Goal: Information Seeking & Learning: Check status

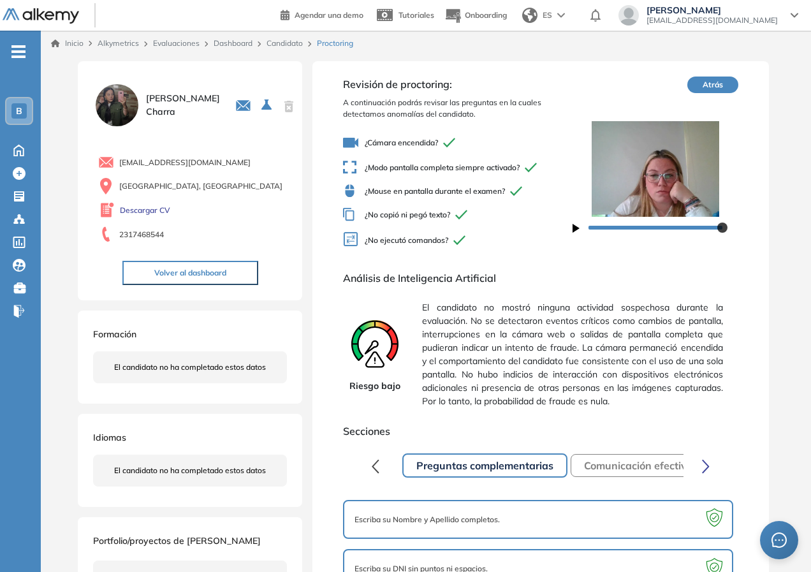
click at [287, 47] on link "Candidato" at bounding box center [285, 43] width 36 height 10
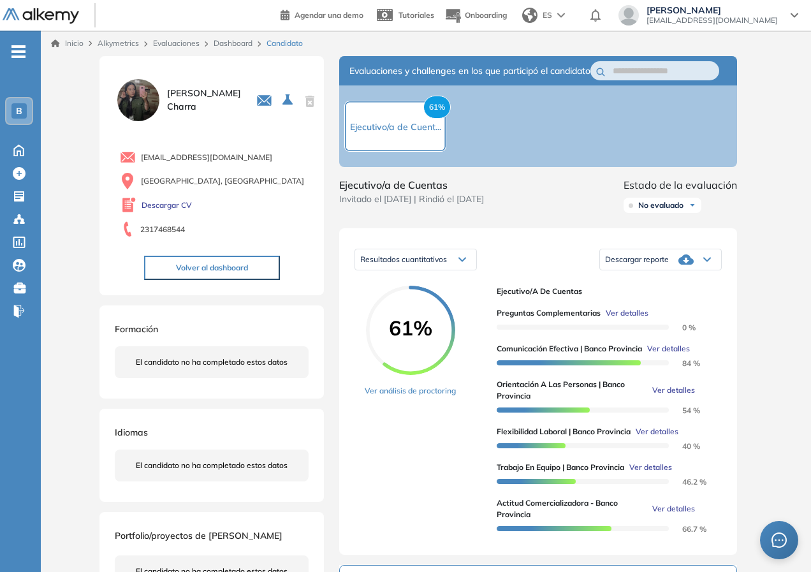
click at [233, 43] on link "Dashboard" at bounding box center [233, 43] width 39 height 10
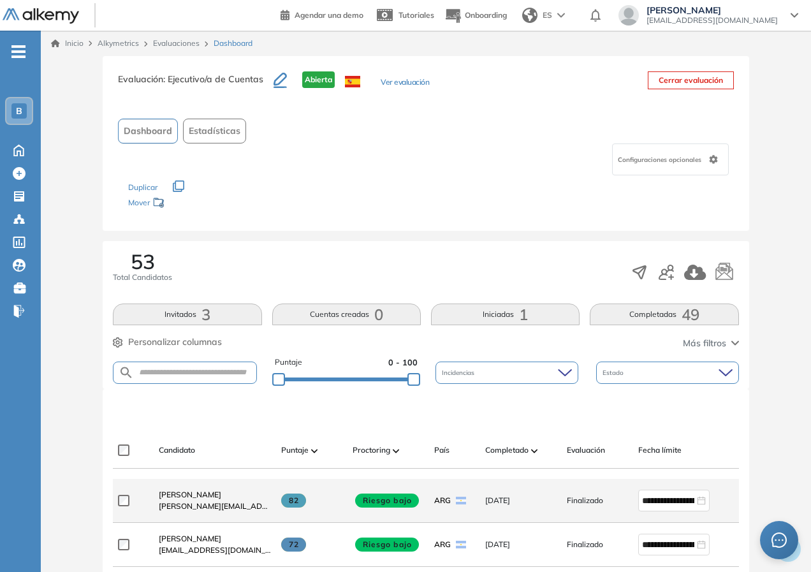
scroll to position [128, 0]
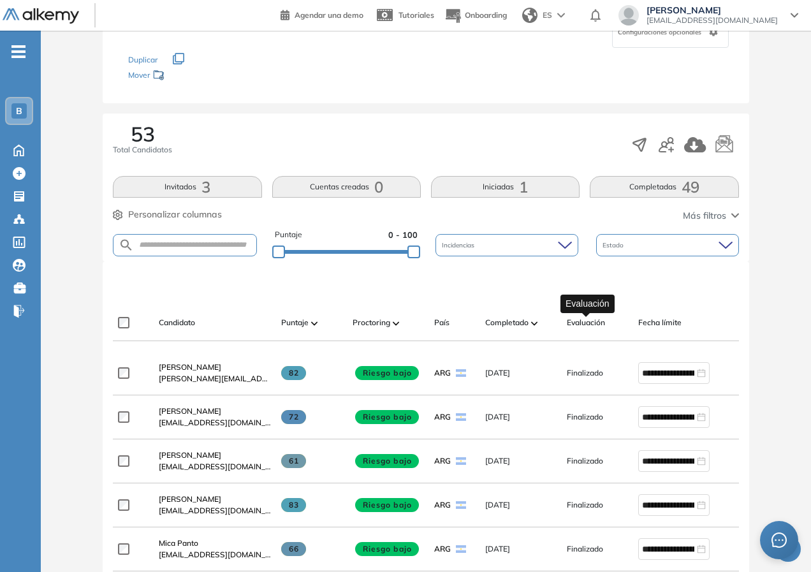
click at [582, 322] on span "Evaluación" at bounding box center [586, 322] width 38 height 11
click at [496, 322] on span "Completado" at bounding box center [506, 322] width 43 height 11
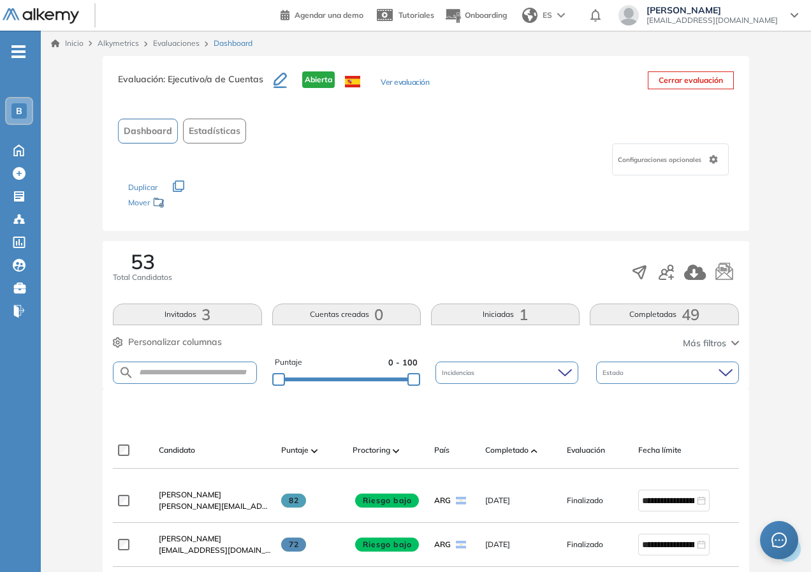
drag, startPoint x: 500, startPoint y: 313, endPoint x: 516, endPoint y: 313, distance: 16.6
click at [516, 313] on button "Iniciadas 1" at bounding box center [505, 315] width 149 height 22
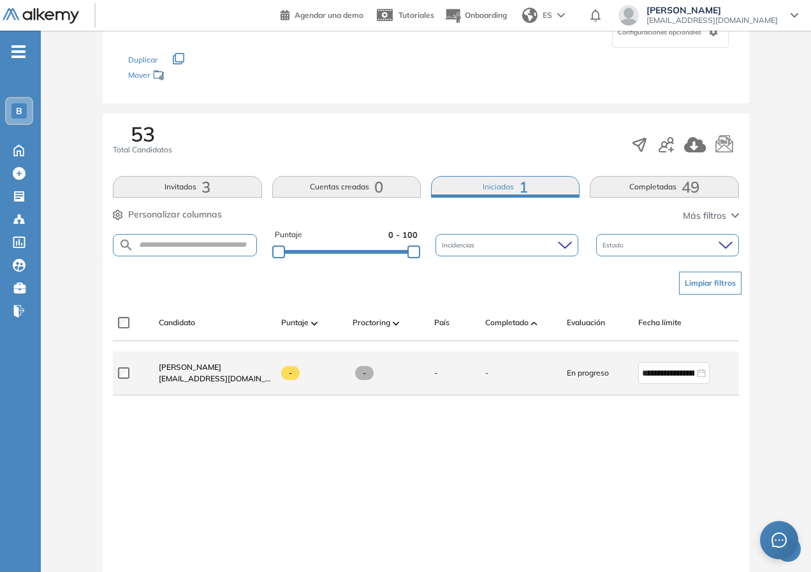
scroll to position [191, 0]
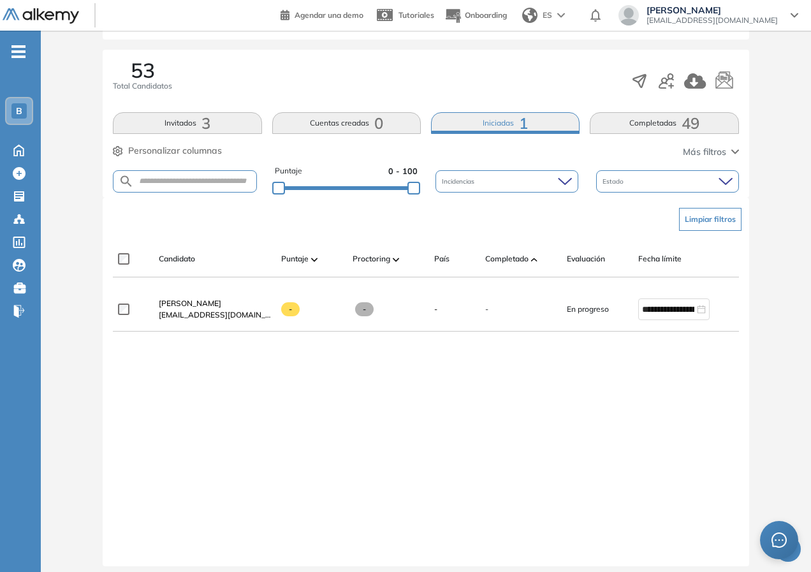
click at [189, 127] on button "Invitados 3" at bounding box center [187, 123] width 149 height 22
click at [175, 126] on button "Invitados 3" at bounding box center [187, 123] width 149 height 22
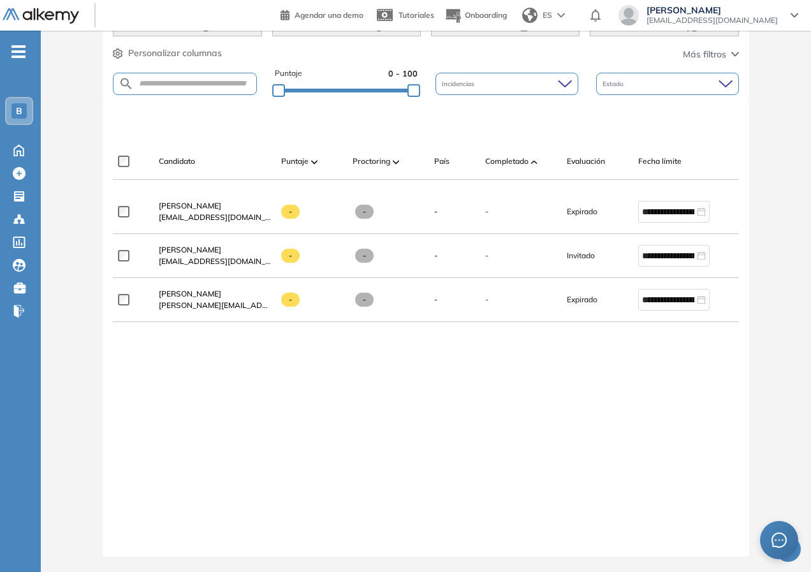
scroll to position [235, 0]
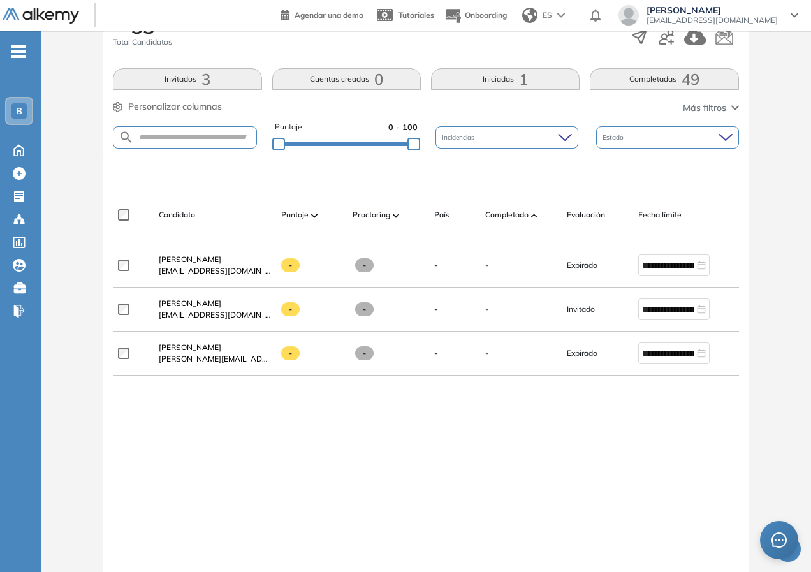
click at [610, 84] on button "Completadas 49" at bounding box center [664, 79] width 149 height 22
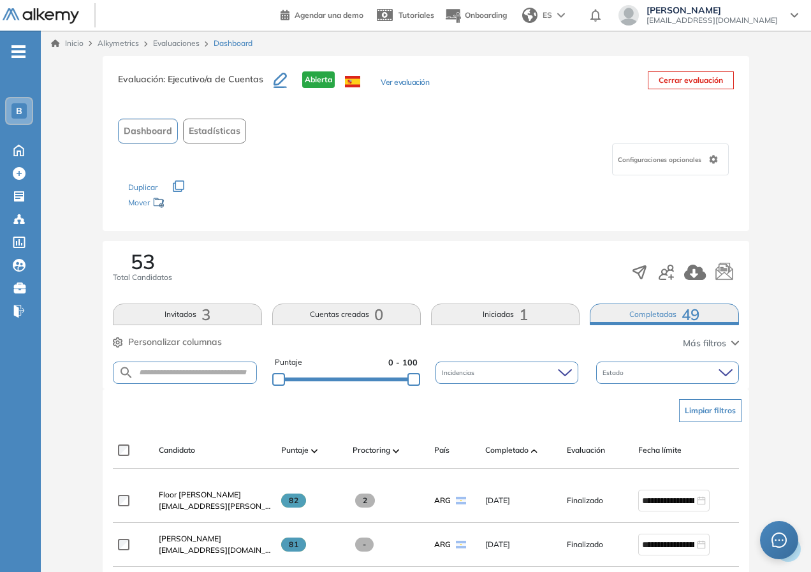
scroll to position [255, 0]
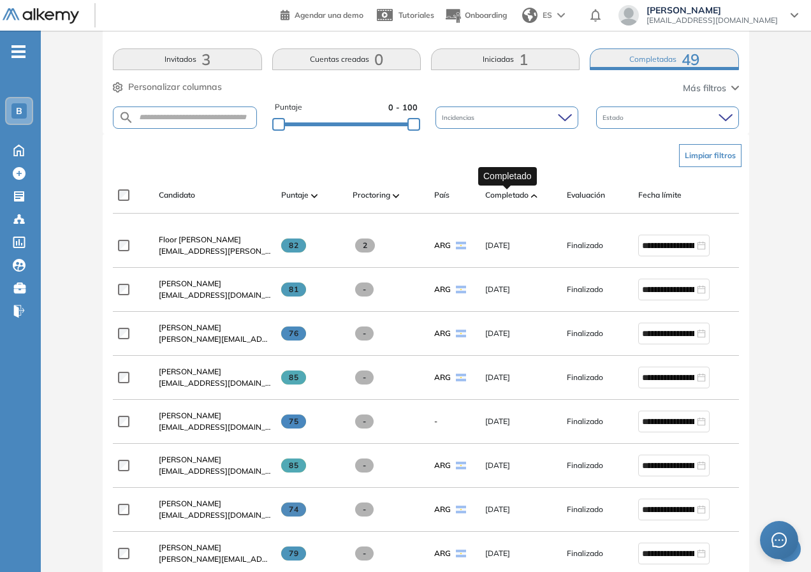
click at [522, 198] on span "Completado" at bounding box center [506, 194] width 43 height 11
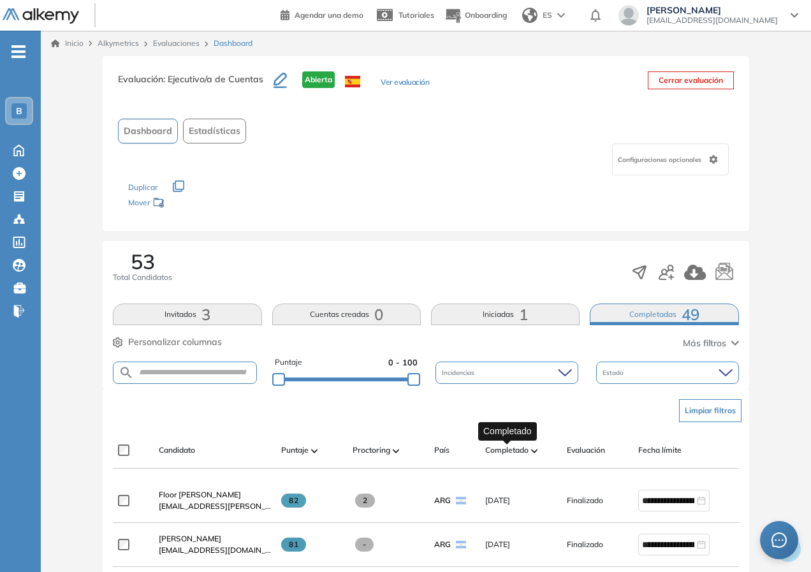
click at [513, 449] on span "Completado" at bounding box center [506, 449] width 43 height 11
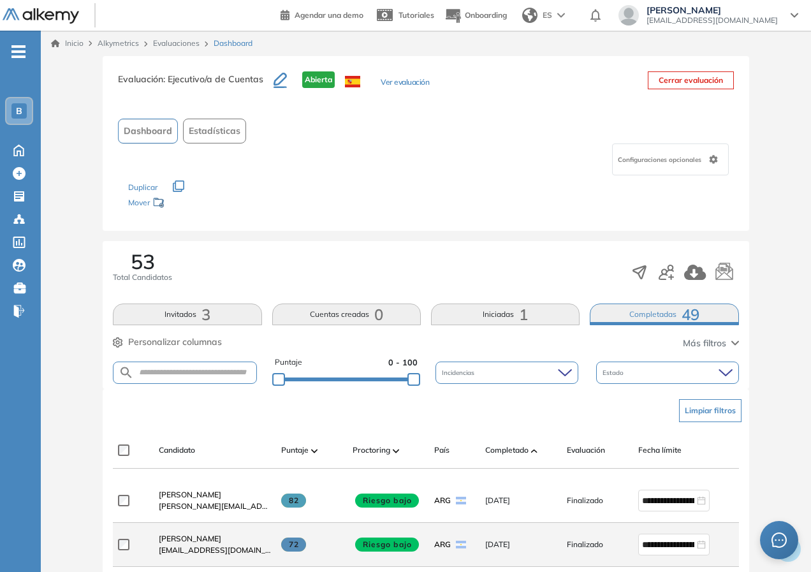
scroll to position [191, 0]
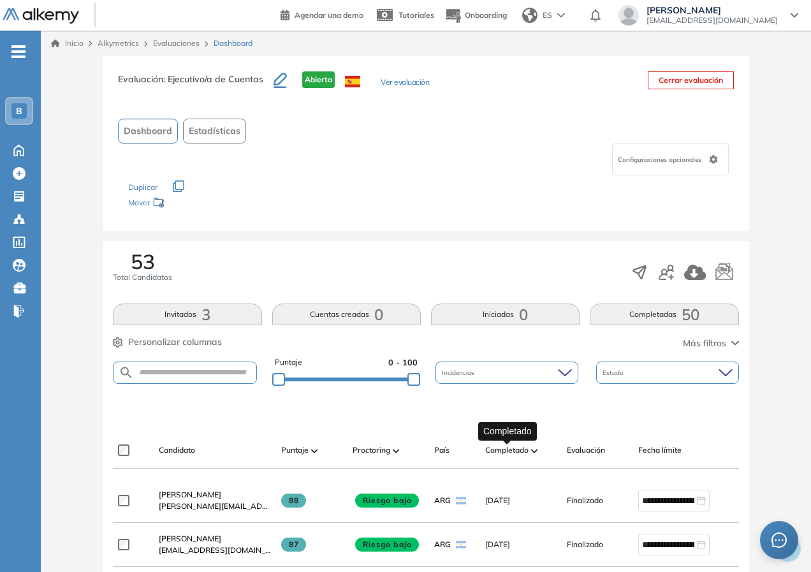
click at [519, 451] on span "Completado" at bounding box center [506, 449] width 43 height 11
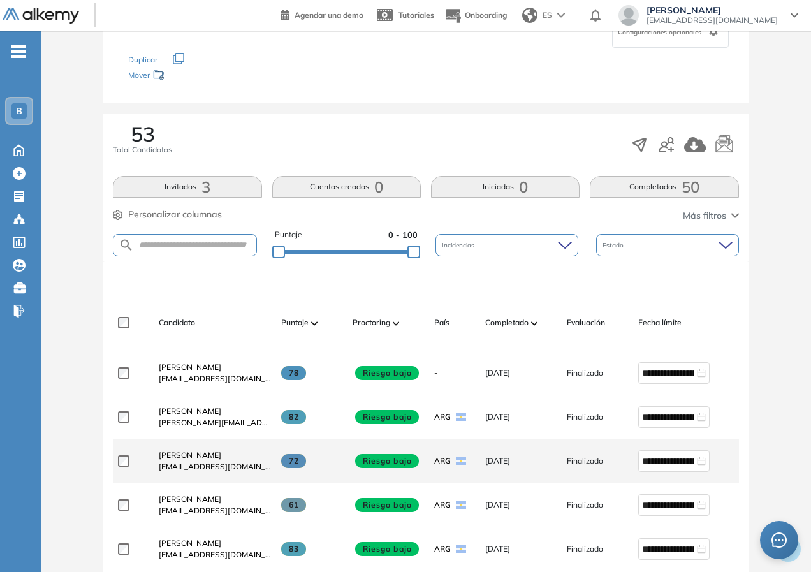
scroll to position [191, 0]
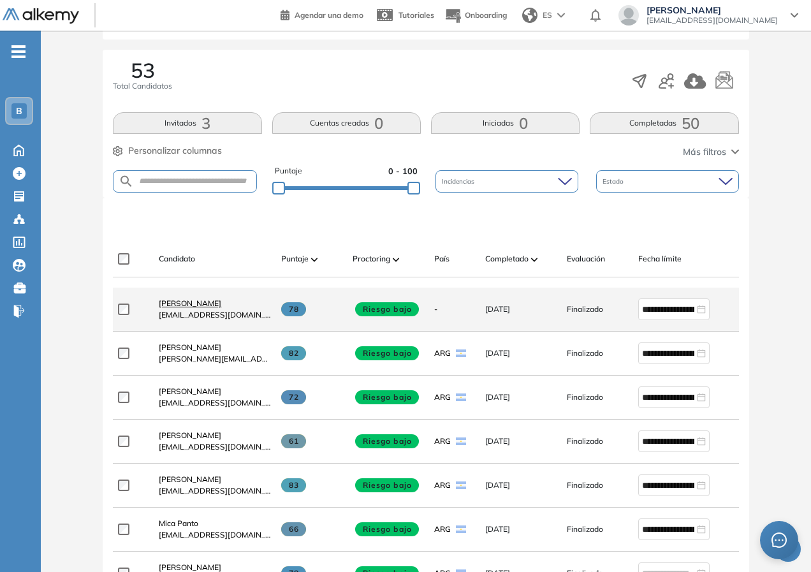
click at [200, 305] on span "[PERSON_NAME]" at bounding box center [190, 303] width 62 height 10
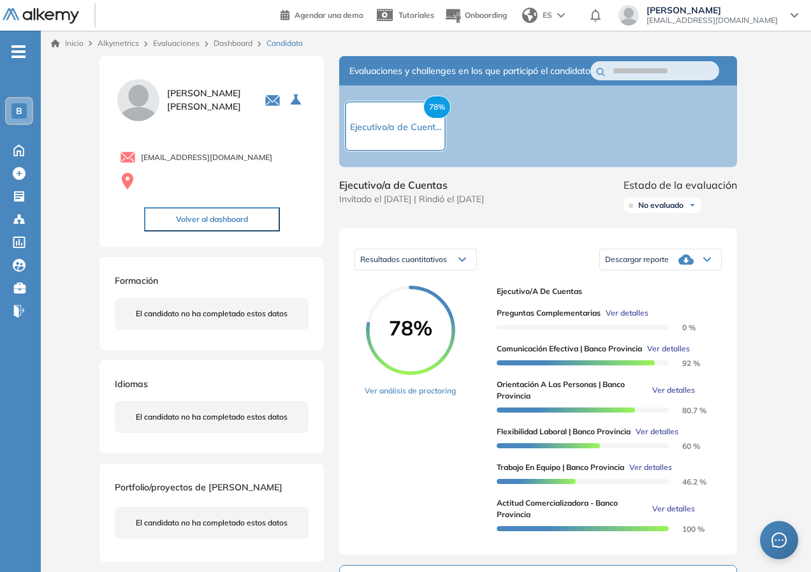
click at [665, 355] on span "Ver detalles" at bounding box center [668, 348] width 43 height 11
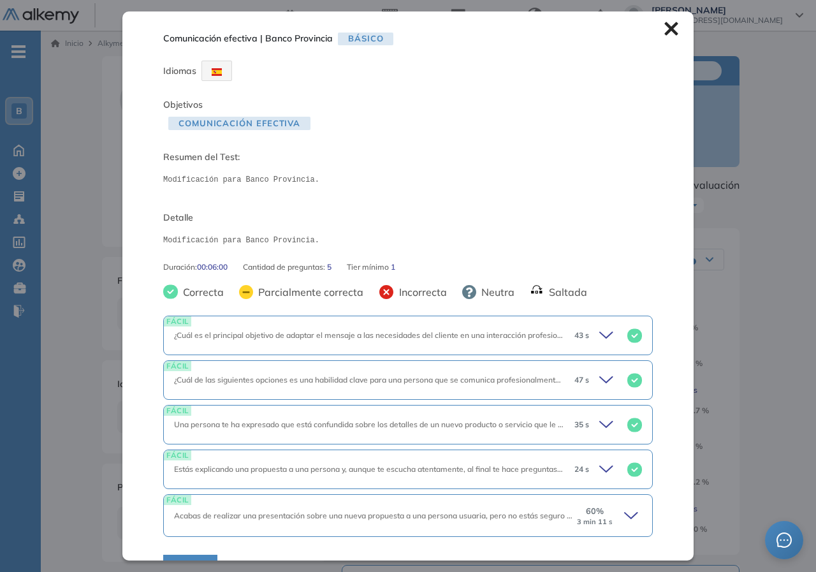
scroll to position [29, 0]
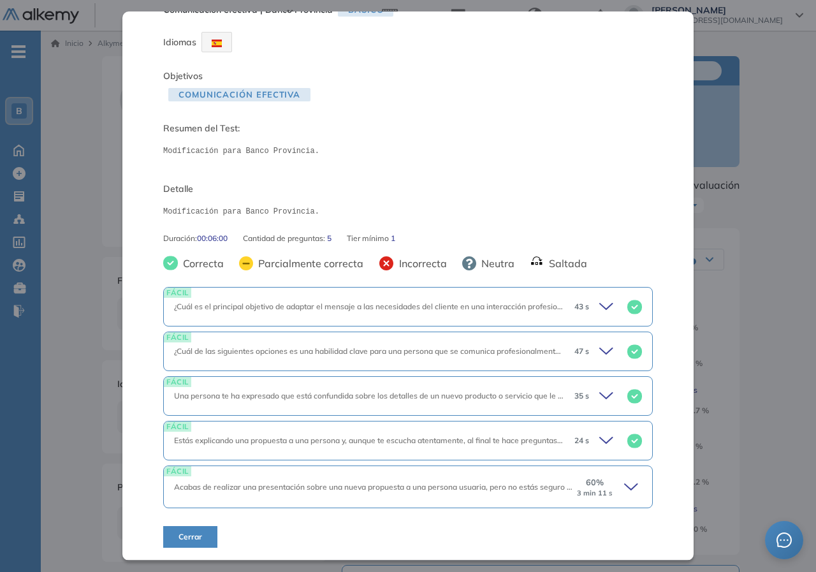
click at [624, 488] on icon at bounding box center [633, 487] width 18 height 18
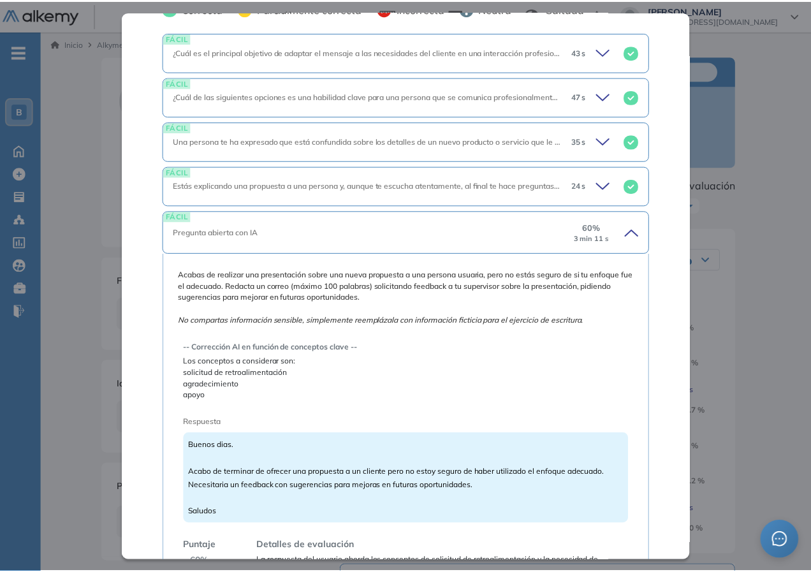
scroll to position [348, 0]
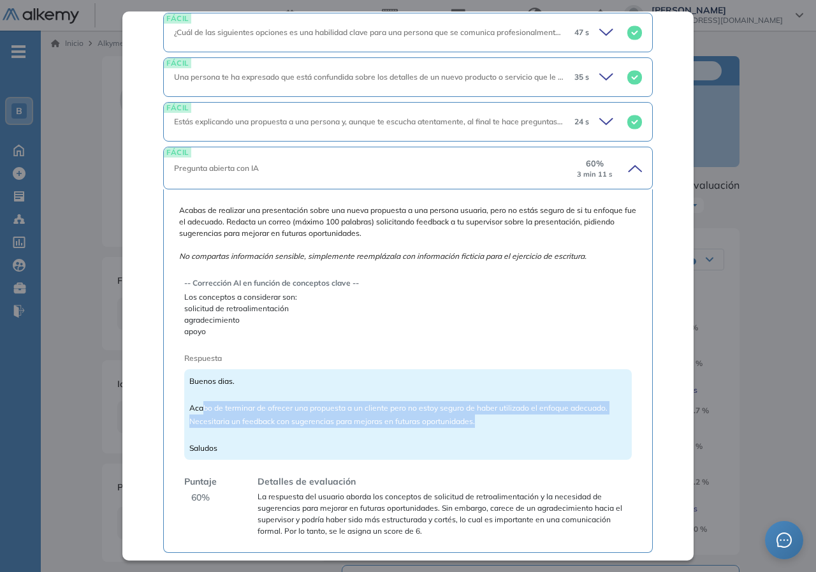
drag, startPoint x: 277, startPoint y: 405, endPoint x: 487, endPoint y: 421, distance: 210.4
click at [487, 421] on div "Buenos dias. Acabo de terminar de ofrecer una propuesta a un cliente pero no es…" at bounding box center [408, 414] width 448 height 91
click at [477, 416] on div "Buenos dias. Acabo de terminar de ofrecer una propuesta a un cliente pero no es…" at bounding box center [408, 414] width 448 height 91
drag, startPoint x: 260, startPoint y: 408, endPoint x: 513, endPoint y: 428, distance: 254.0
click at [513, 428] on div "Buenos dias. Acabo de terminar de ofrecer una propuesta a un cliente pero no es…" at bounding box center [408, 414] width 448 height 91
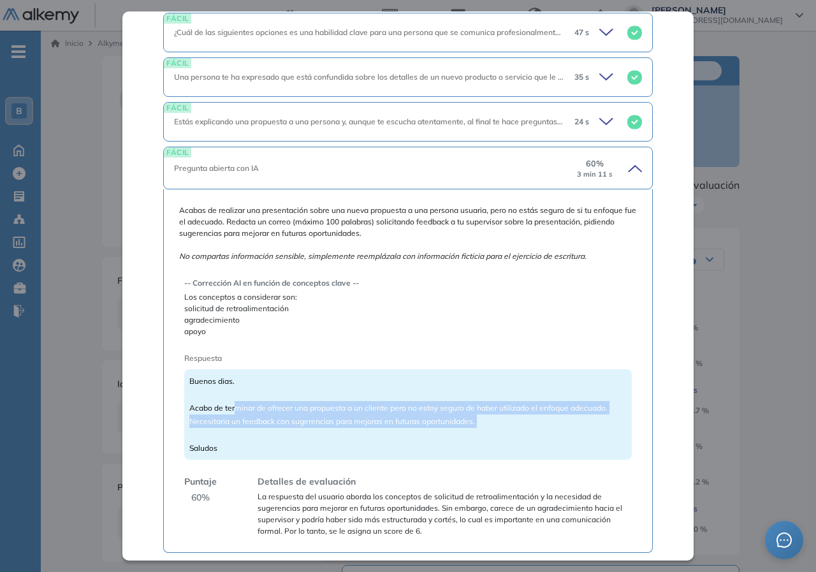
click at [513, 428] on div "Buenos dias. Acabo de terminar de ofrecer una propuesta a un cliente pero no es…" at bounding box center [408, 414] width 448 height 91
drag, startPoint x: 512, startPoint y: 426, endPoint x: 307, endPoint y: 404, distance: 205.9
click at [307, 404] on div "Buenos dias. Acabo de terminar de ofrecer una propuesta a un cliente pero no es…" at bounding box center [408, 414] width 448 height 91
click at [307, 404] on span "Buenos dias. Acabo de terminar de ofrecer una propuesta a un cliente pero no es…" at bounding box center [398, 414] width 418 height 77
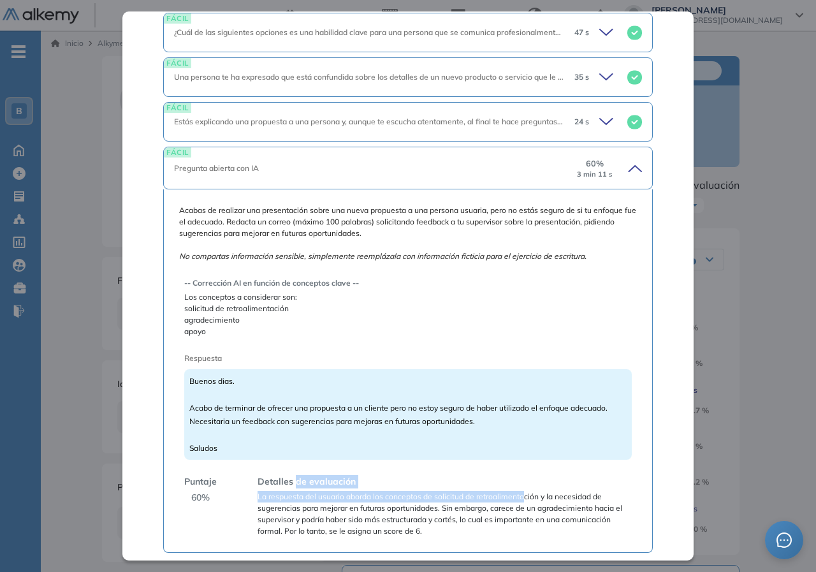
drag, startPoint x: 298, startPoint y: 485, endPoint x: 523, endPoint y: 489, distance: 224.5
click at [523, 489] on div "Detalles de evaluación La respuesta del usuario aborda los conceptos de solicit…" at bounding box center [439, 506] width 384 height 62
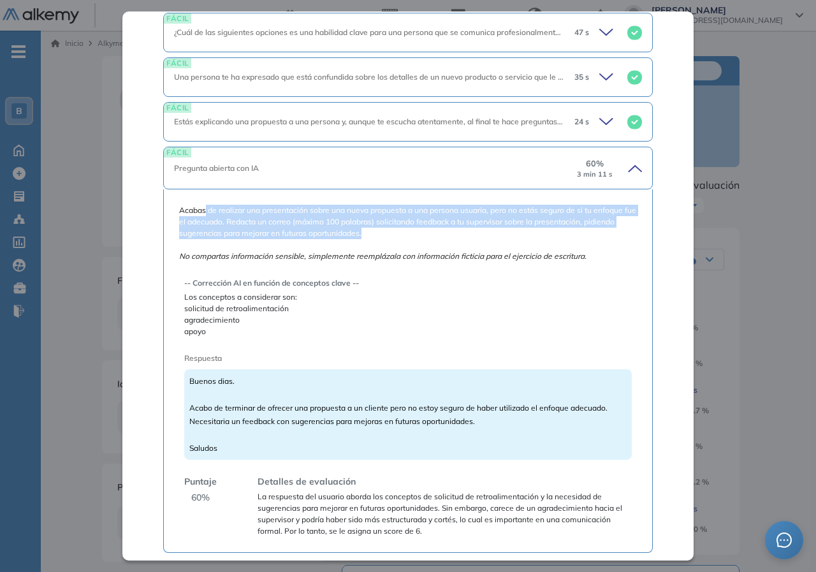
drag, startPoint x: 204, startPoint y: 210, endPoint x: 485, endPoint y: 237, distance: 281.8
click at [485, 237] on span "Acabas de realizar una presentación sobre una nueva propuesta a una persona usu…" at bounding box center [408, 233] width 458 height 57
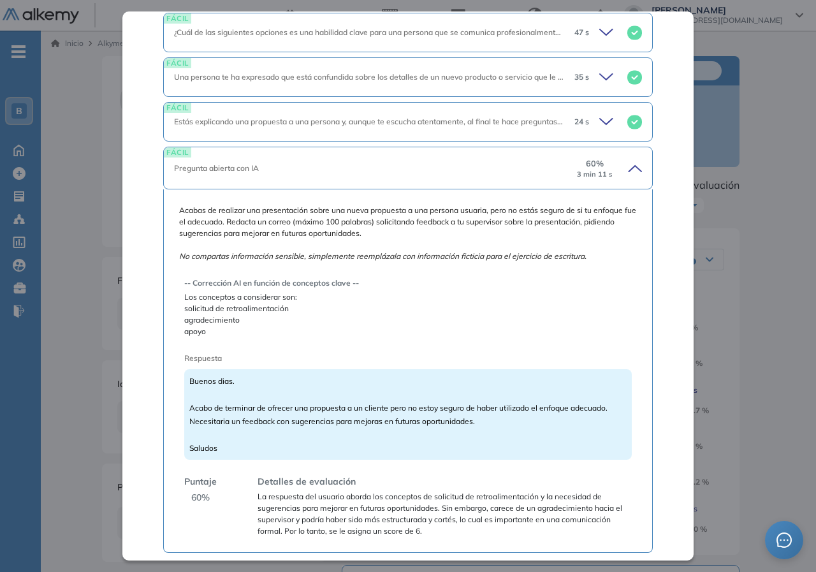
click at [450, 423] on span "Buenos dias. Acabo de terminar de ofrecer una propuesta a un cliente pero no es…" at bounding box center [398, 414] width 418 height 77
click at [449, 423] on span "Buenos dias. Acabo de terminar de ofrecer una propuesta a un cliente pero no es…" at bounding box center [398, 414] width 418 height 77
click at [782, 377] on div "Inicio Alkymetrics Evaluaciones Dashboard Candidato Comunicación efectiva | Ban…" at bounding box center [428, 478] width 775 height 895
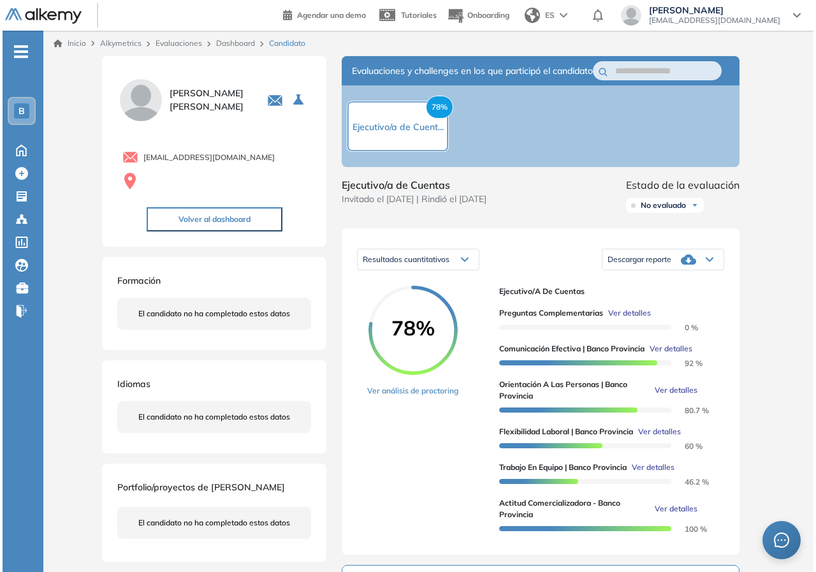
scroll to position [173, 0]
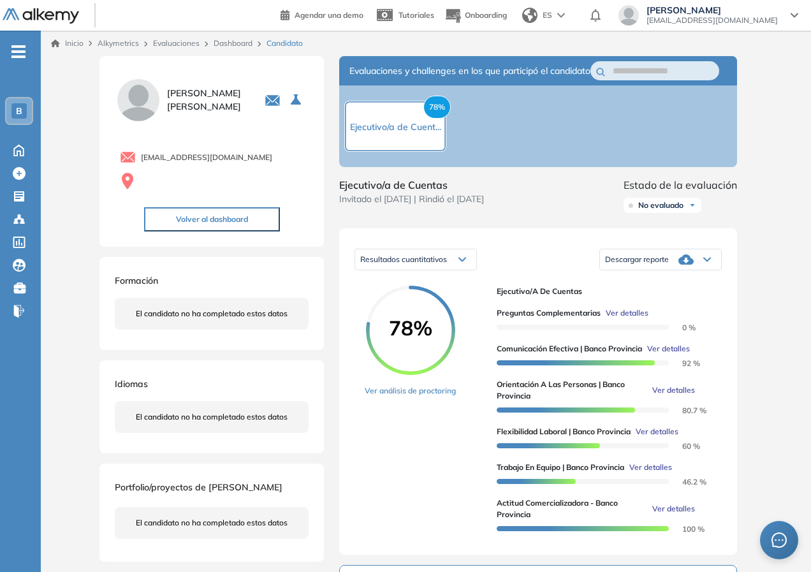
click at [681, 396] on span "Ver detalles" at bounding box center [673, 389] width 43 height 11
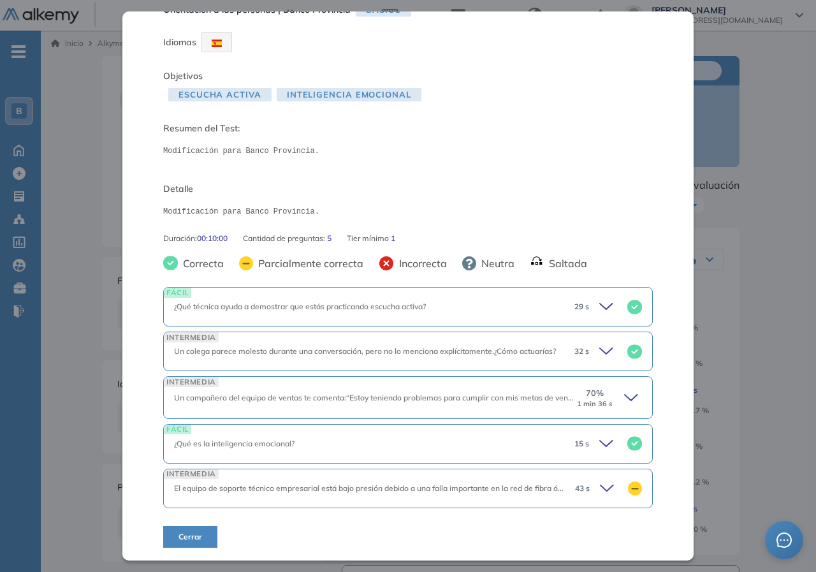
scroll to position [29, 0]
click at [600, 488] on icon at bounding box center [609, 488] width 18 height 18
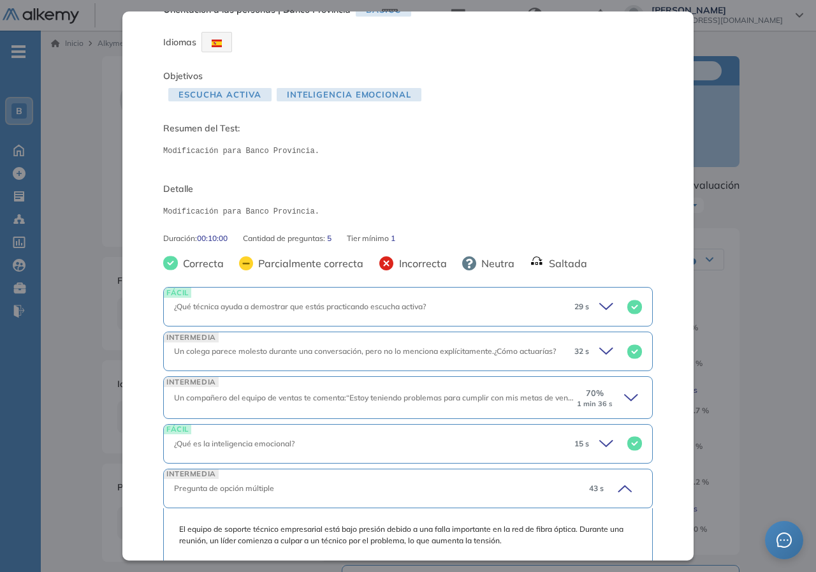
click at [624, 395] on icon at bounding box center [633, 398] width 18 height 18
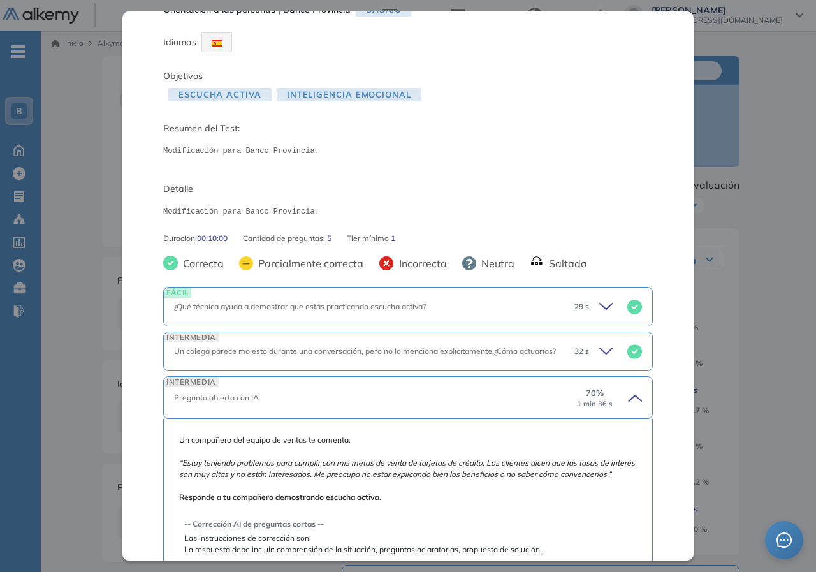
scroll to position [156, 0]
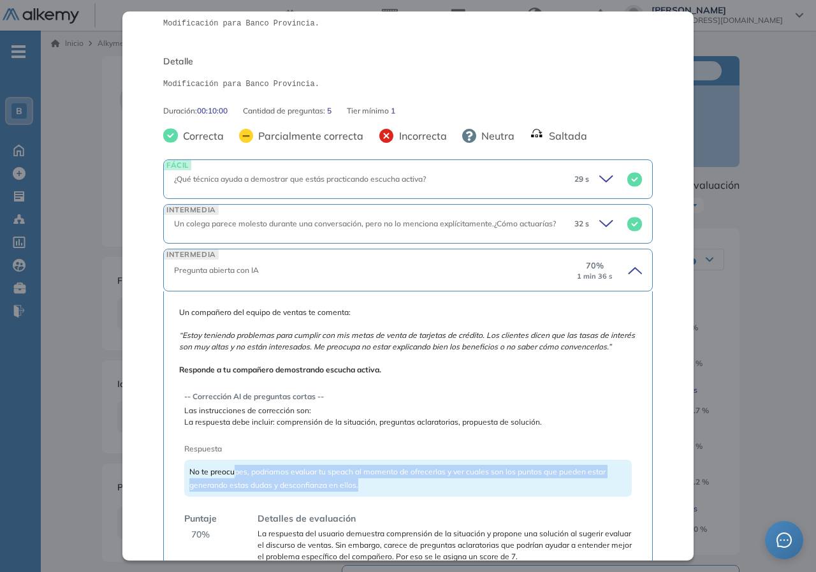
drag, startPoint x: 305, startPoint y: 486, endPoint x: 363, endPoint y: 497, distance: 59.7
click at [363, 497] on div "No te preocupes, podriamos evaluar tu speach al momento de ofrecerlas y ver cua…" at bounding box center [408, 478] width 448 height 37
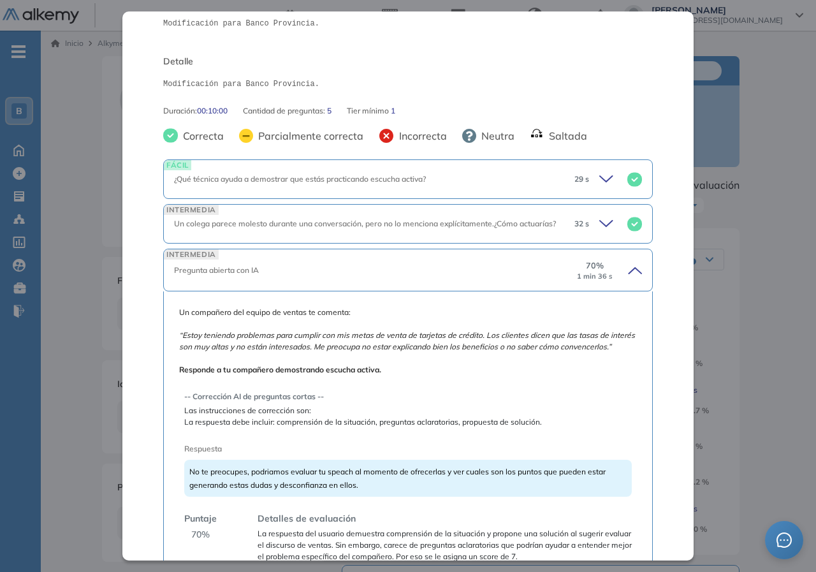
click at [363, 485] on span "No te preocupes, podriamos evaluar tu speach al momento de ofrecerlas y ver cua…" at bounding box center [397, 478] width 416 height 23
click at [406, 485] on span "No te preocupes, podriamos evaluar tu speach al momento de ofrecerlas y ver cua…" at bounding box center [397, 478] width 416 height 23
drag, startPoint x: 525, startPoint y: 487, endPoint x: 549, endPoint y: 501, distance: 27.4
click at [587, 497] on div "No te preocupes, podriamos evaluar tu speach al momento de ofrecerlas y ver cua…" at bounding box center [408, 478] width 448 height 37
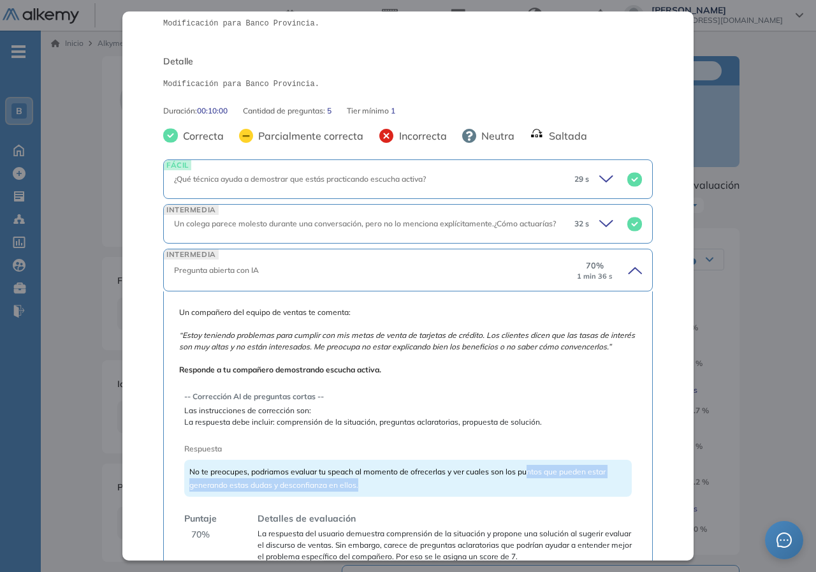
click at [522, 497] on div "No te preocupes, podriamos evaluar tu speach al momento de ofrecerlas y ver cua…" at bounding box center [408, 478] width 448 height 37
drag, startPoint x: 433, startPoint y: 490, endPoint x: 469, endPoint y: 486, distance: 36.0
click at [551, 488] on div "No te preocupes, podriamos evaluar tu speach al momento de ofrecerlas y ver cua…" at bounding box center [408, 478] width 448 height 37
click at [467, 483] on span "No te preocupes, podriamos evaluar tu speach al momento de ofrecerlas y ver cua…" at bounding box center [397, 478] width 416 height 23
drag, startPoint x: 560, startPoint y: 485, endPoint x: 564, endPoint y: 497, distance: 11.9
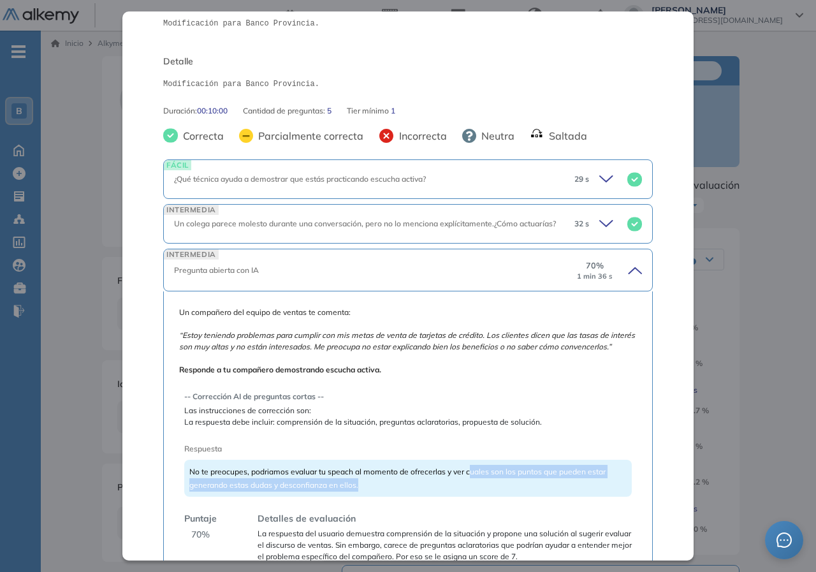
click at [564, 497] on div "No te preocupes, podriamos evaluar tu speach al momento de ofrecerlas y ver cua…" at bounding box center [408, 478] width 448 height 37
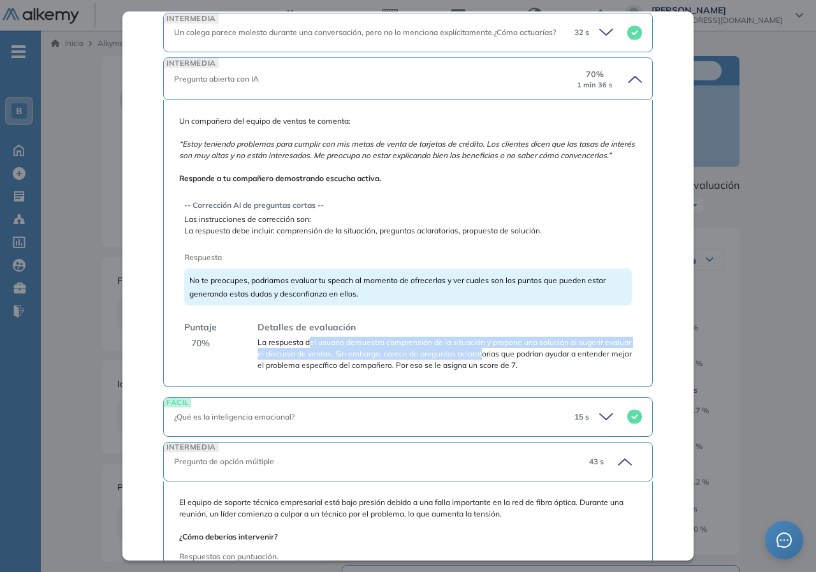
drag, startPoint x: 316, startPoint y: 349, endPoint x: 511, endPoint y: 370, distance: 196.2
click at [511, 370] on span "La respuesta del usuario demuestra comprensión de la situación y propone una so…" at bounding box center [445, 354] width 374 height 34
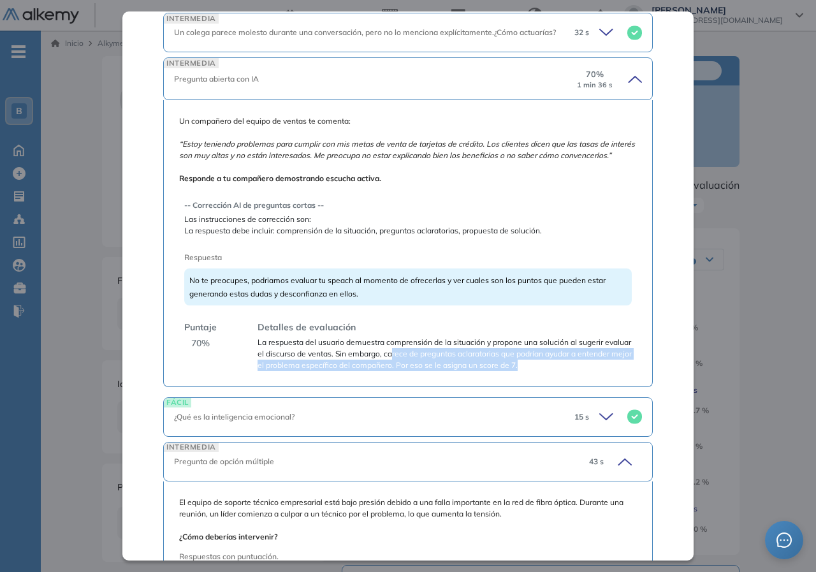
drag, startPoint x: 423, startPoint y: 367, endPoint x: 586, endPoint y: 377, distance: 163.5
click at [586, 371] on span "La respuesta del usuario demuestra comprensión de la situación y propone una so…" at bounding box center [445, 354] width 374 height 34
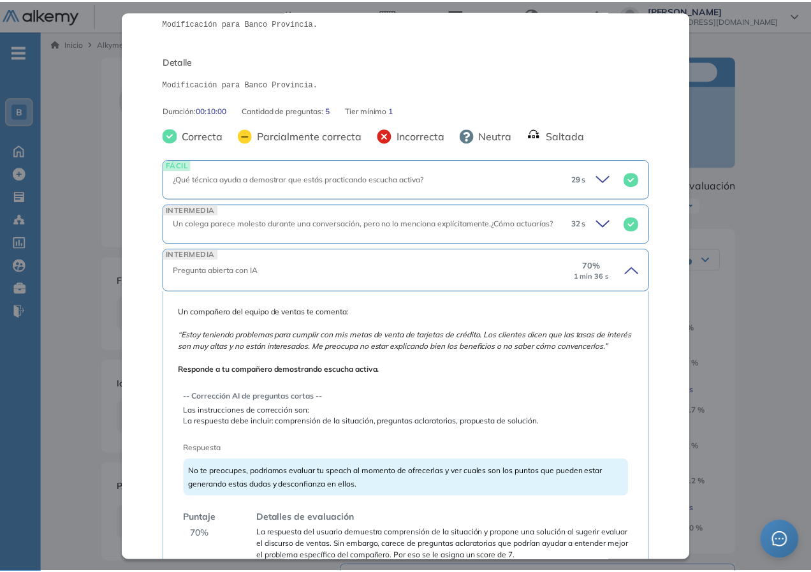
scroll to position [0, 0]
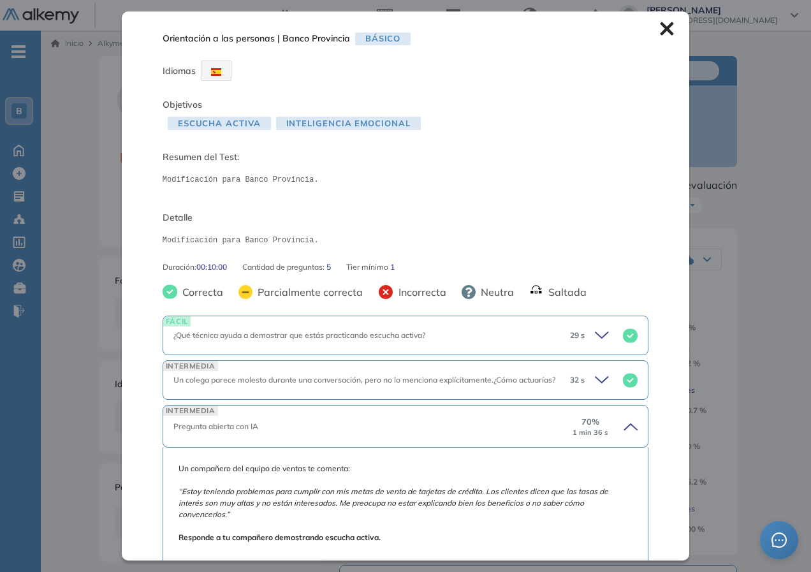
click at [782, 273] on div "Inicio Alkymetrics Evaluaciones Dashboard Candidato Orientación a las personas …" at bounding box center [426, 478] width 770 height 895
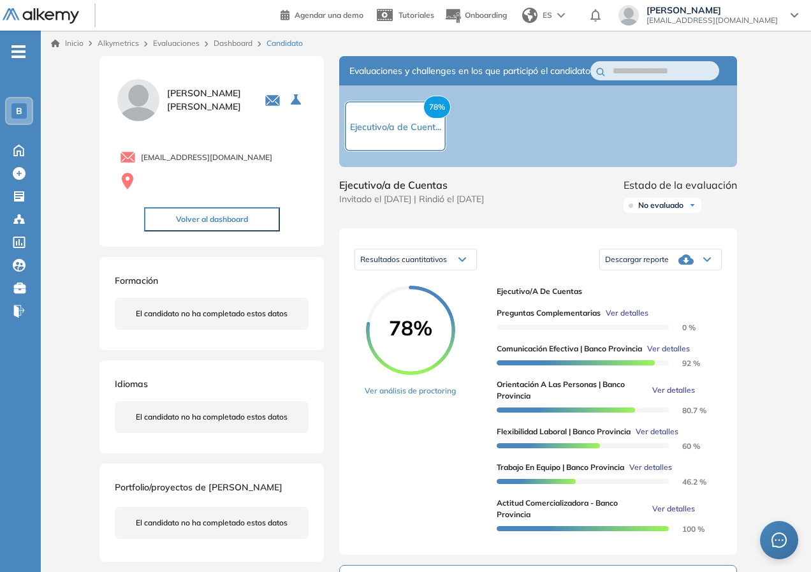
click at [247, 41] on link "Dashboard" at bounding box center [233, 43] width 39 height 10
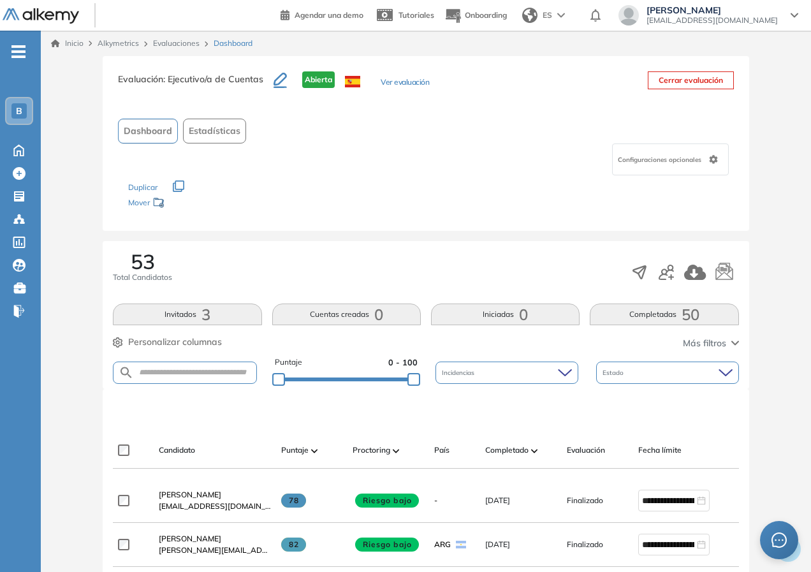
scroll to position [128, 0]
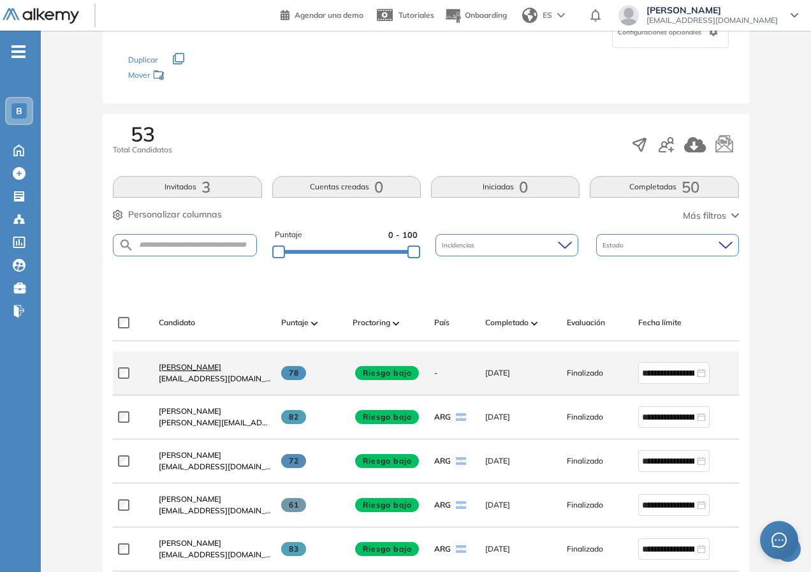
click at [189, 372] on span "[PERSON_NAME]" at bounding box center [190, 367] width 62 height 10
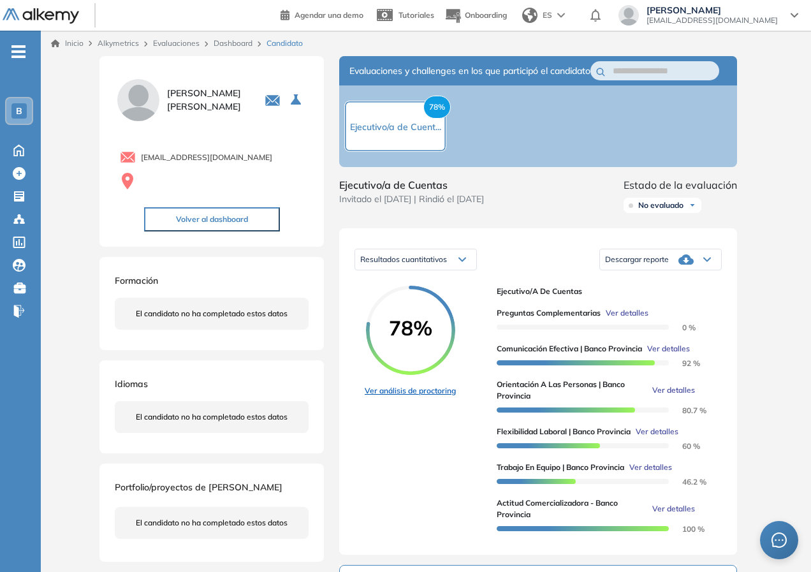
click at [410, 397] on link "Ver análisis de proctoring" at bounding box center [410, 390] width 91 height 11
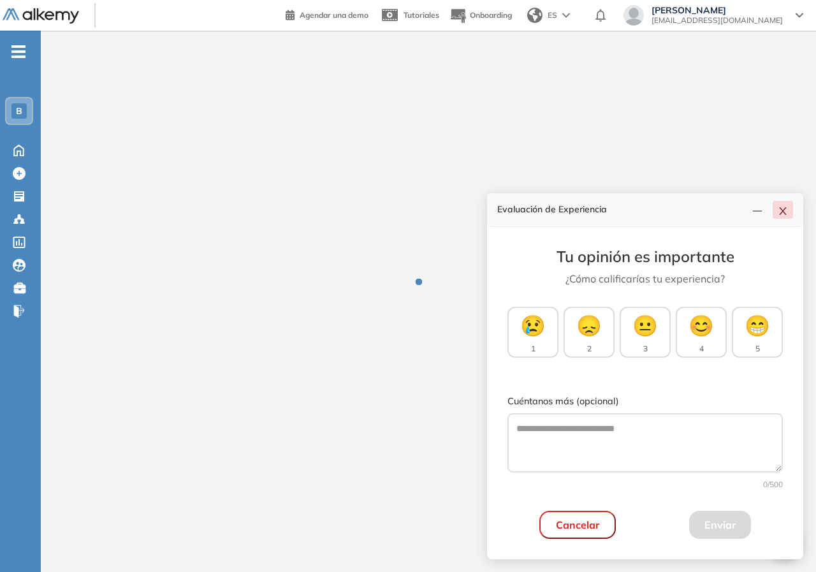
click at [781, 213] on icon "close" at bounding box center [782, 211] width 7 height 8
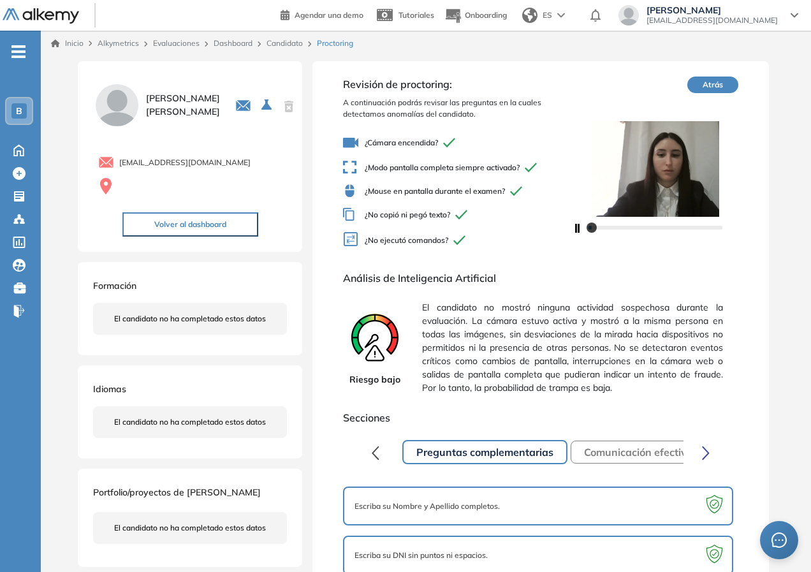
click at [625, 333] on span "El candidato no mostró ninguna actividad sospechosa durante la evaluación. La c…" at bounding box center [572, 348] width 300 height 104
click at [698, 80] on button "Atrás" at bounding box center [712, 85] width 51 height 17
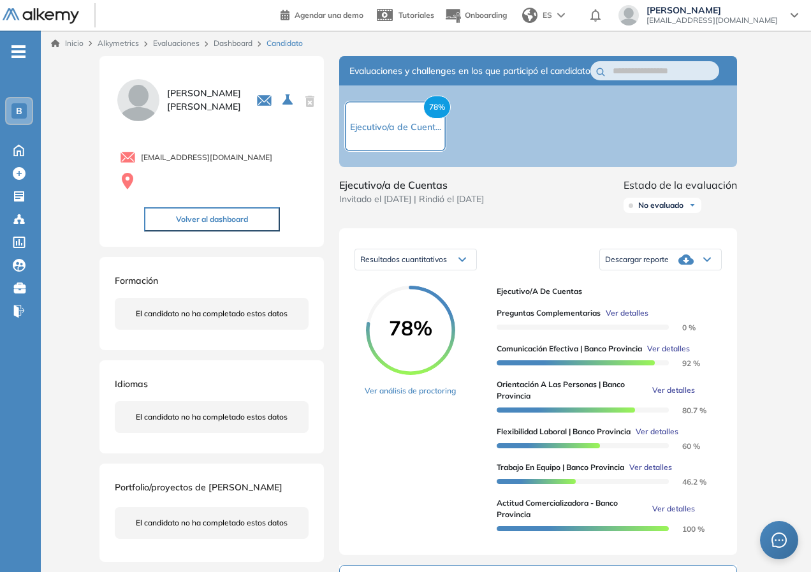
click at [231, 47] on link "Dashboard" at bounding box center [233, 43] width 39 height 10
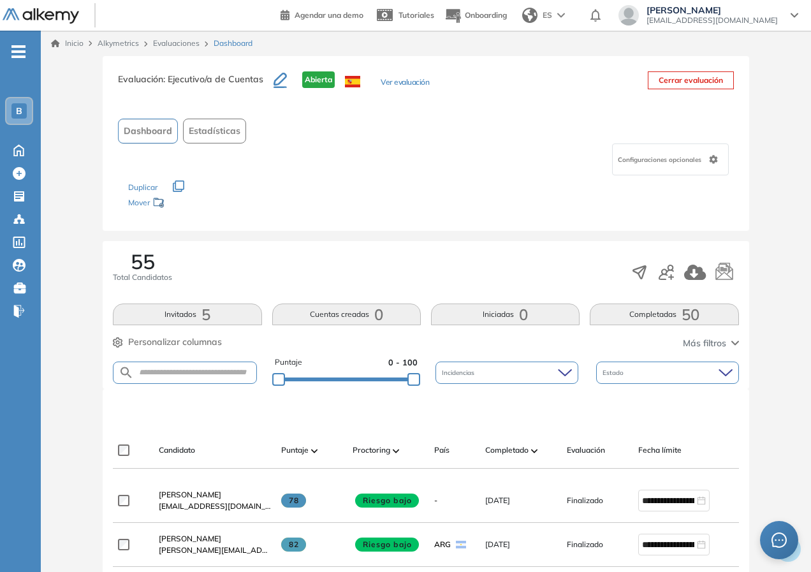
click at [191, 314] on button "Invitados 5" at bounding box center [187, 315] width 149 height 22
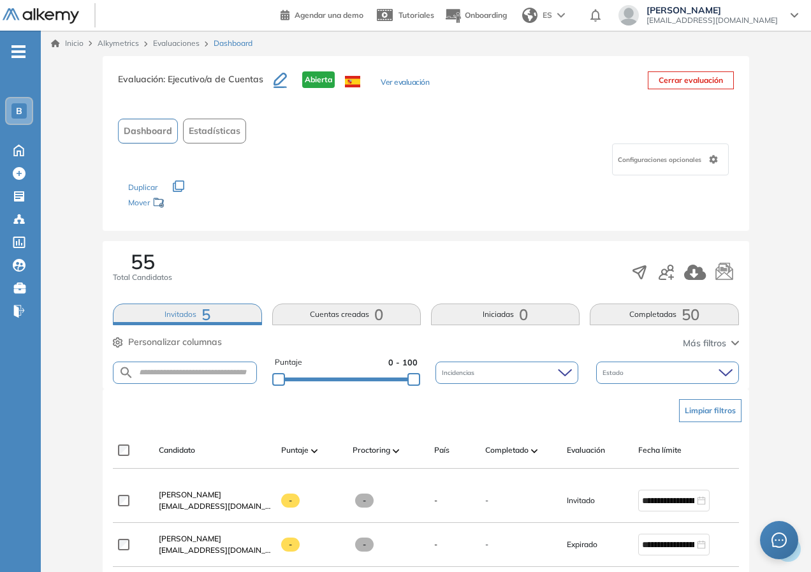
scroll to position [128, 0]
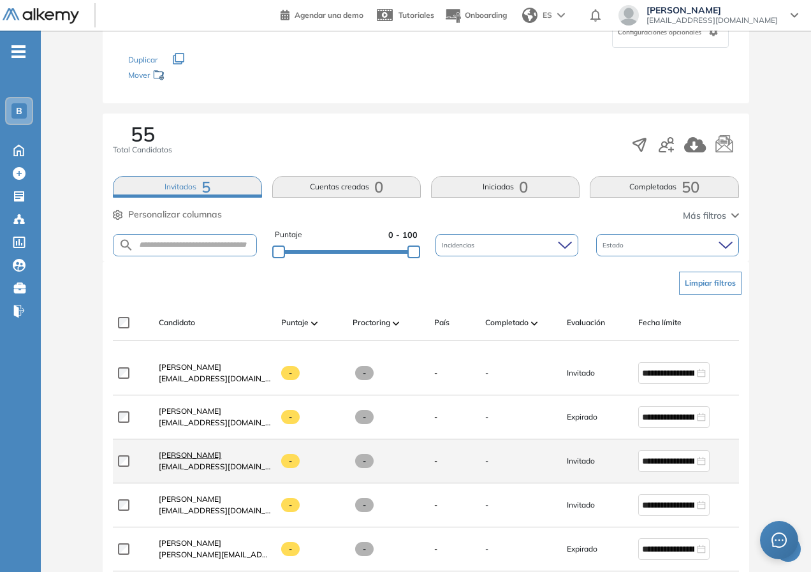
click at [221, 460] on span "Florencia Jacqueline Montenegro" at bounding box center [190, 455] width 62 height 10
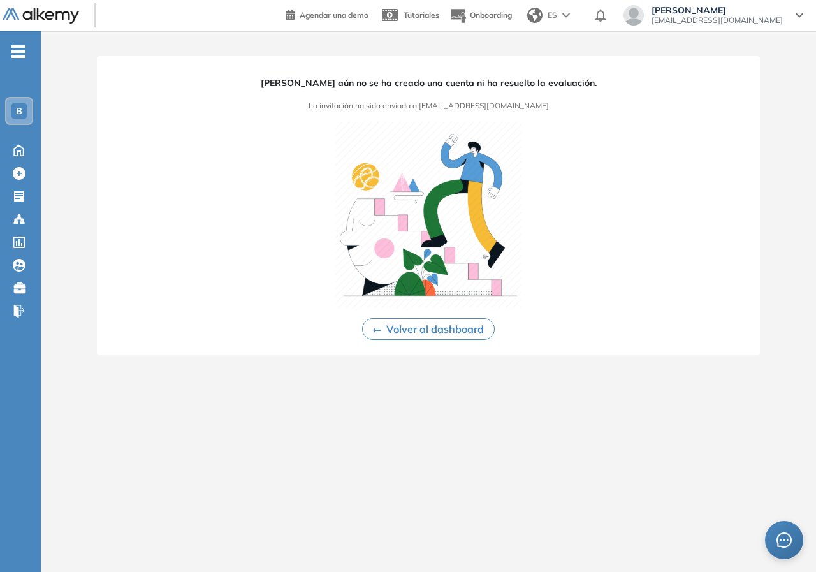
click at [370, 335] on button "Volver al dashboard" at bounding box center [428, 329] width 133 height 22
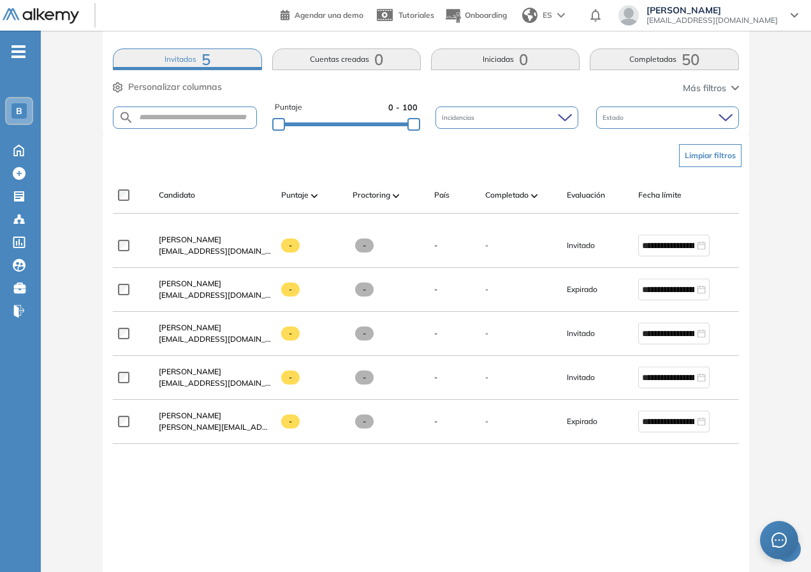
scroll to position [191, 0]
